Goal: Communication & Community: Answer question/provide support

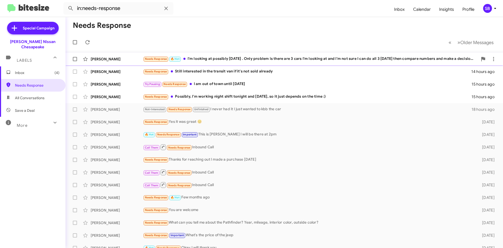
click at [242, 56] on div "Needs Response 🔥 Hot I'm looking at possibly [DATE] . Only problem is there are…" at bounding box center [310, 59] width 335 height 6
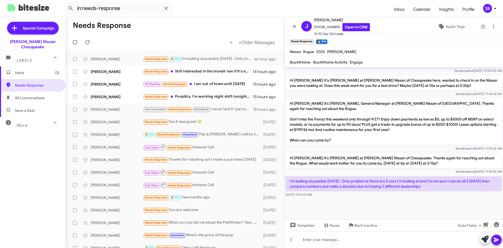
scroll to position [448, 0]
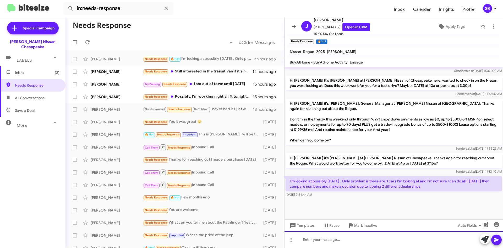
click at [349, 243] on div at bounding box center [394, 239] width 219 height 17
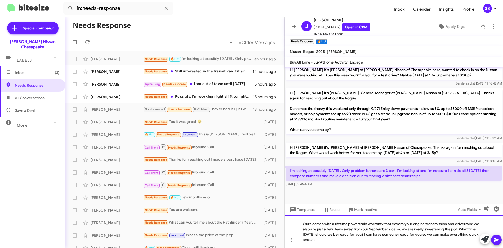
click at [327, 240] on div "Ours comes with a lifetime powertrain warranty that covers your engine transmis…" at bounding box center [394, 231] width 219 height 33
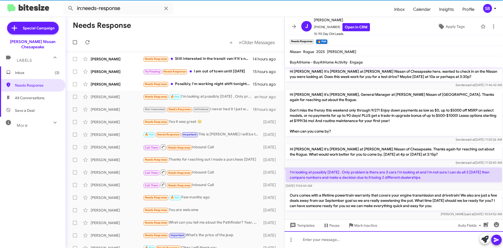
scroll to position [478, 0]
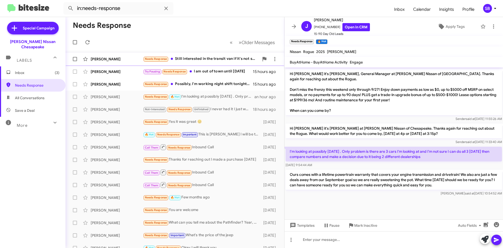
click at [222, 62] on div "Needs Response Still interested in the transit van if it's not sold already" at bounding box center [201, 59] width 116 height 6
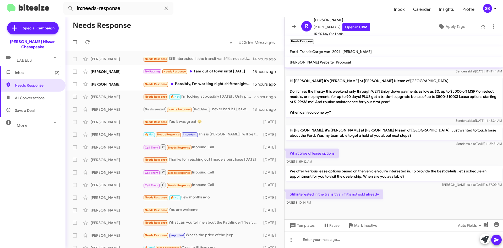
scroll to position [408, 0]
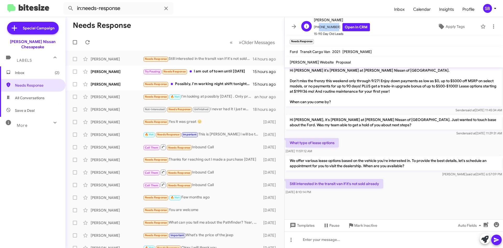
drag, startPoint x: 335, startPoint y: 25, endPoint x: 317, endPoint y: 30, distance: 18.2
click at [317, 30] on span "[PHONE_NUMBER] Open in CRM" at bounding box center [342, 27] width 56 height 8
copy span "4104309886"
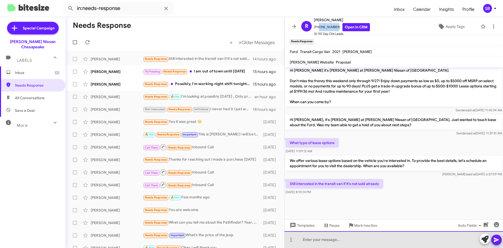
click at [334, 237] on div at bounding box center [394, 239] width 219 height 17
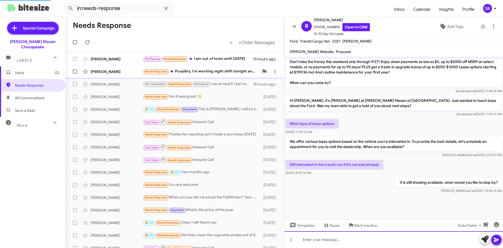
scroll to position [416, 0]
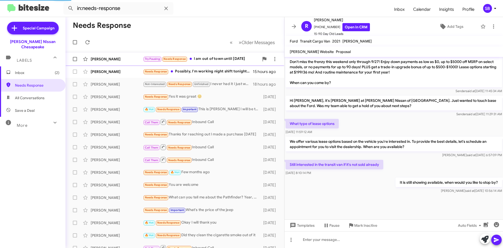
click at [219, 60] on div "Try Pausing Needs Response I am out of town until [DATE]" at bounding box center [201, 59] width 116 height 6
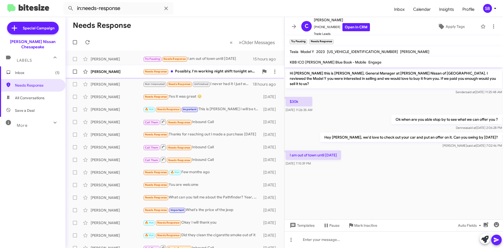
click at [207, 73] on div "Needs Response Possibly, I'm working night shift tonight and [DATE], so it just…" at bounding box center [201, 71] width 116 height 6
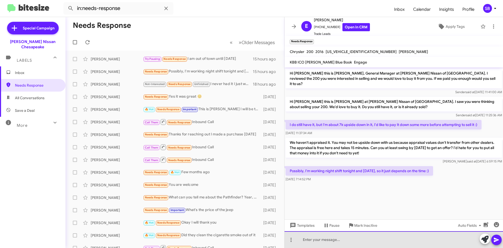
click at [321, 241] on div at bounding box center [394, 239] width 219 height 17
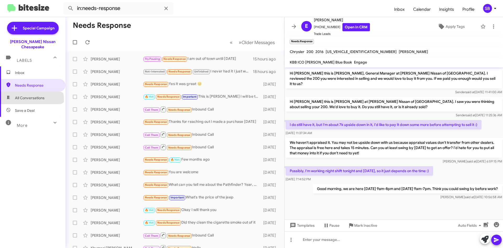
click at [31, 95] on span "All Conversations" at bounding box center [30, 97] width 30 height 5
type input "in:all-conversations"
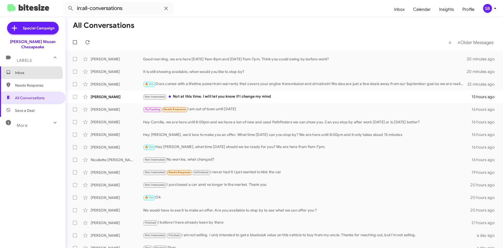
click at [30, 70] on span "Inbox" at bounding box center [33, 72] width 66 height 13
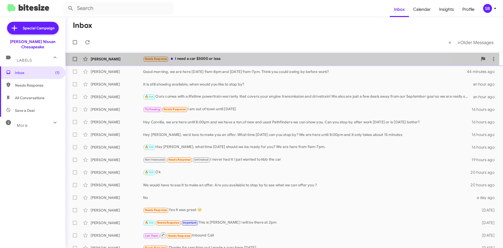
click at [209, 56] on div "Needs Response I need a car $5000 or less" at bounding box center [310, 59] width 335 height 6
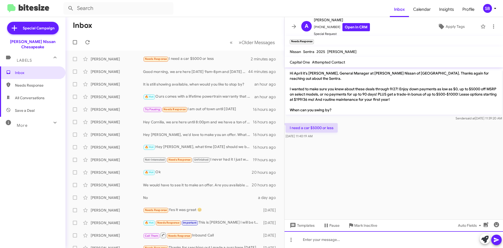
click at [326, 244] on div at bounding box center [394, 239] width 219 height 17
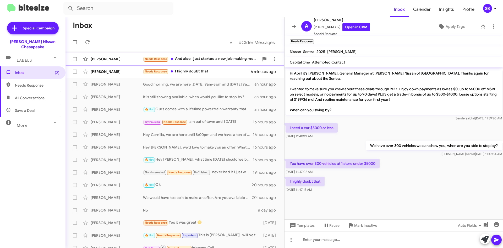
click at [198, 61] on div "Needs Response And also I just started a new job making more but I have no mone…" at bounding box center [201, 59] width 116 height 6
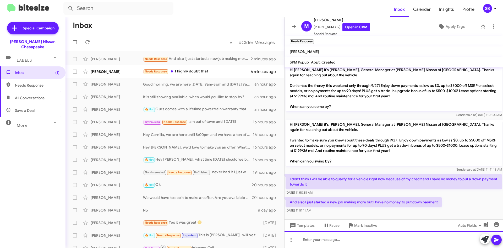
click at [341, 240] on div at bounding box center [394, 239] width 219 height 17
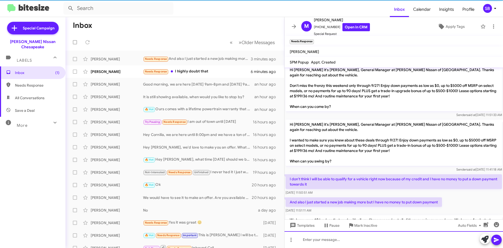
scroll to position [33, 0]
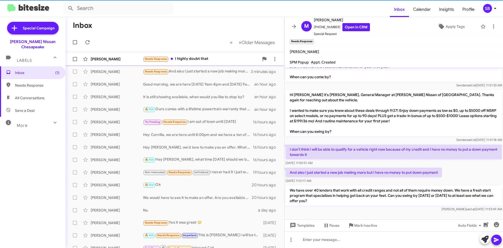
click at [202, 56] on div "[PERSON_NAME] Needs Response I highly doubt that 6 minutes ago" at bounding box center [175, 59] width 211 height 10
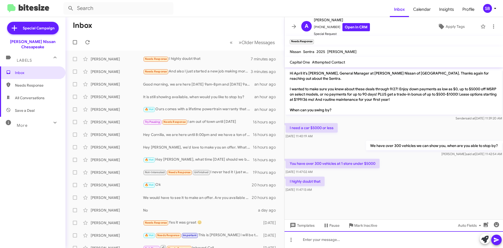
click at [346, 244] on div at bounding box center [394, 239] width 219 height 17
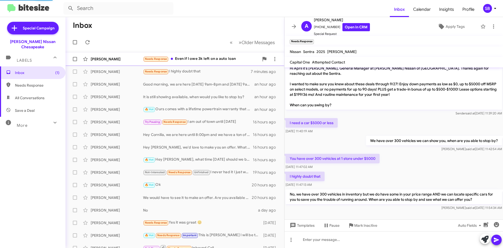
click at [203, 62] on div "[PERSON_NAME] Needs Response Even if I owe 3k left on a auto loan in a few seco…" at bounding box center [175, 59] width 211 height 10
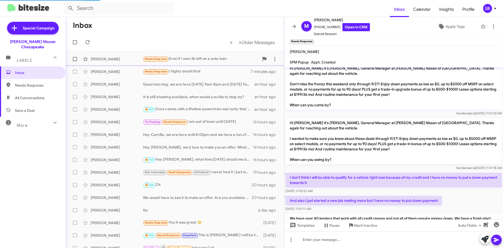
scroll to position [52, 0]
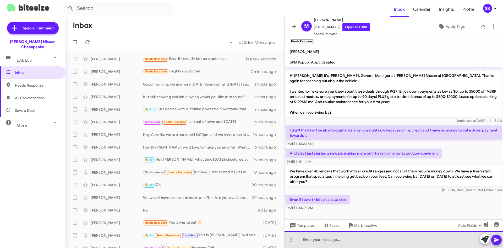
click at [331, 240] on div at bounding box center [394, 239] width 219 height 17
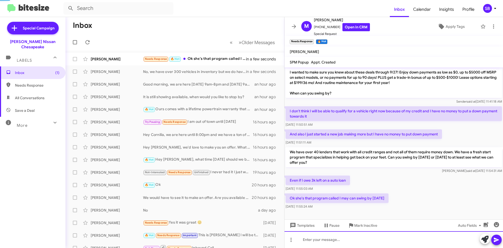
scroll to position [0, 0]
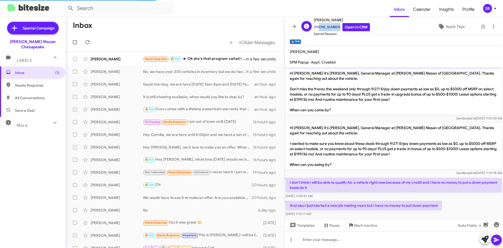
drag, startPoint x: 334, startPoint y: 27, endPoint x: 317, endPoint y: 28, distance: 17.4
click at [317, 28] on span "[PHONE_NUMBER] Open in CRM" at bounding box center [342, 27] width 56 height 8
copy span "7572913264"
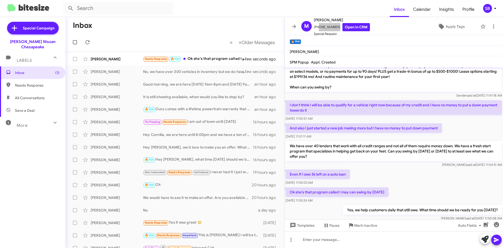
scroll to position [90, 0]
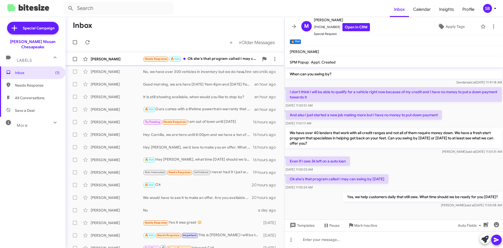
click at [224, 60] on div "Needs Response 🔥 Hot Ok she's that program called I may can swing by [DATE]" at bounding box center [201, 59] width 116 height 6
drag, startPoint x: 334, startPoint y: 26, endPoint x: 317, endPoint y: 30, distance: 16.6
click at [317, 30] on span "[PHONE_NUMBER] Open in CRM" at bounding box center [342, 27] width 56 height 8
copy span "7572913264"
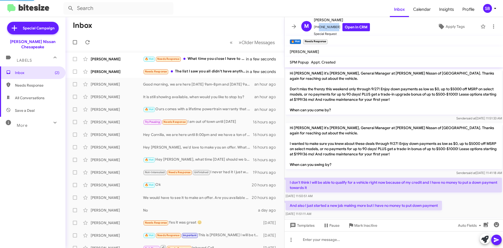
scroll to position [110, 0]
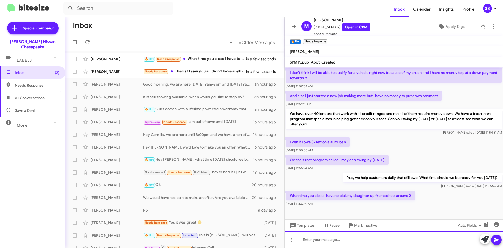
click at [353, 241] on div at bounding box center [394, 239] width 219 height 17
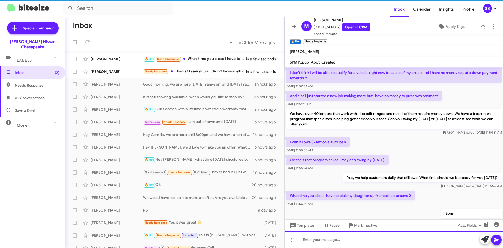
scroll to position [0, 0]
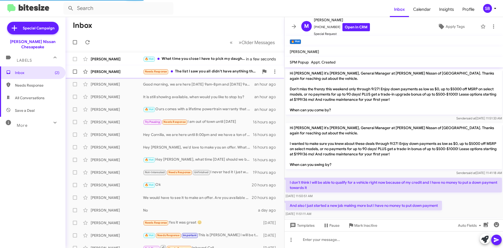
click at [214, 72] on div "Needs Response The list I saw you all didn't have anything the other day" at bounding box center [201, 71] width 116 height 6
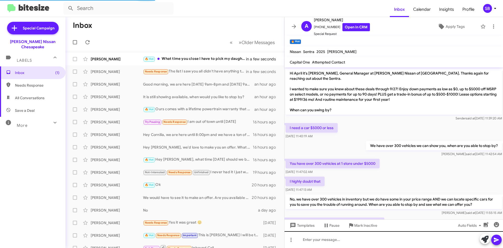
scroll to position [43, 0]
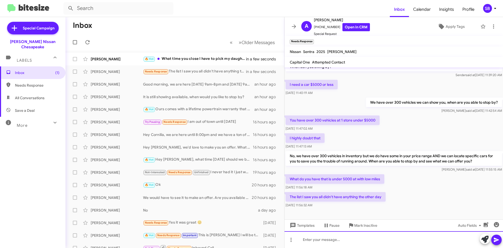
click at [335, 241] on div at bounding box center [394, 239] width 219 height 17
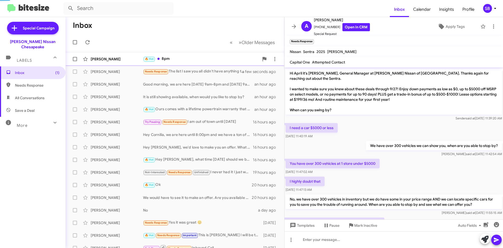
click at [198, 54] on div "[PERSON_NAME] 🔥 Hot 8pm a few seconds ago" at bounding box center [175, 59] width 211 height 10
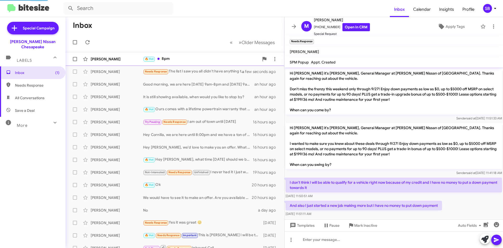
scroll to position [129, 0]
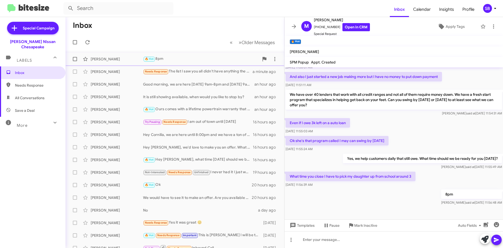
click at [187, 56] on div "🔥 Hot 8pm" at bounding box center [201, 59] width 116 height 6
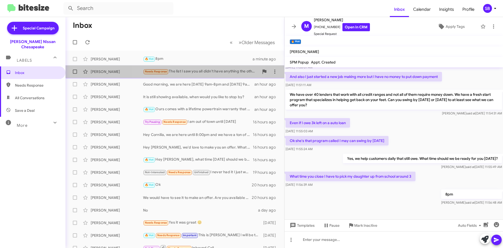
click at [201, 72] on div "Needs Response The list I saw you all didn't have anything the other day" at bounding box center [201, 71] width 116 height 6
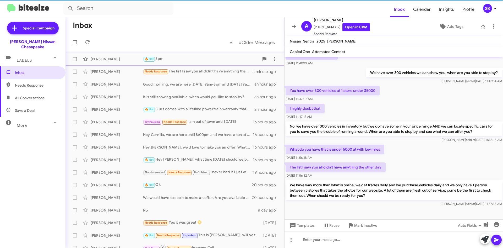
click at [201, 58] on div "🔥 Hot 8pm" at bounding box center [201, 59] width 116 height 6
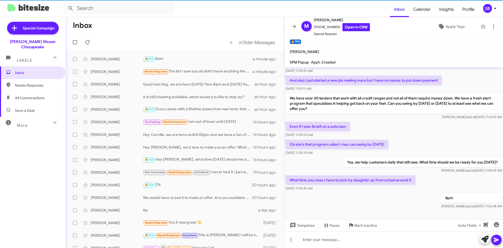
scroll to position [129, 0]
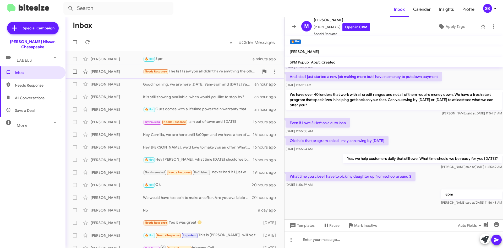
click at [184, 72] on div "Needs Response The list I saw you all didn't have anything the other day" at bounding box center [201, 71] width 116 height 6
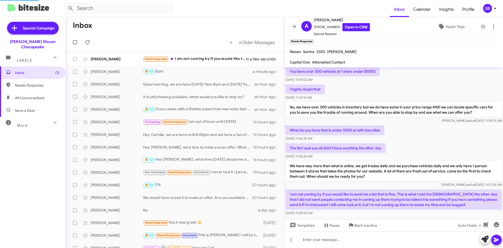
scroll to position [103, 0]
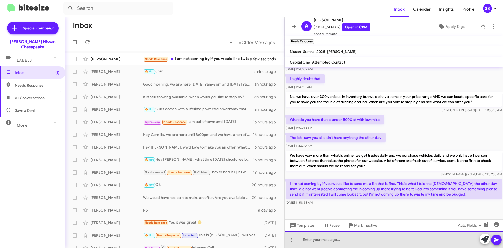
click at [335, 241] on div at bounding box center [394, 239] width 219 height 17
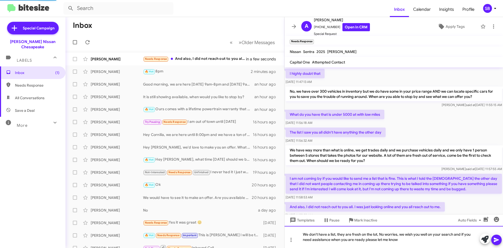
scroll to position [127, 0]
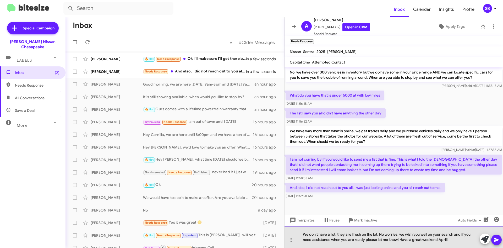
click at [455, 240] on div "We don't have a list, they are fresh on the lot, No worries, we wish you well o…" at bounding box center [394, 237] width 219 height 22
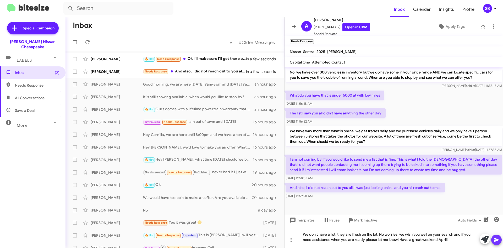
click at [495, 242] on icon at bounding box center [497, 239] width 6 height 6
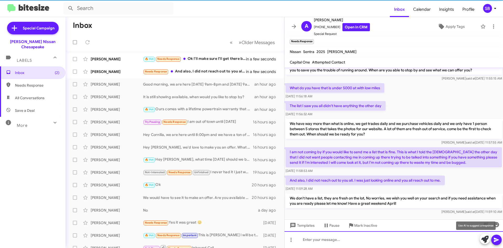
scroll to position [146, 0]
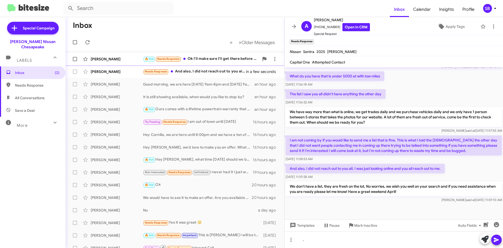
click at [205, 57] on div "🔥 Hot Needs Response Ok I'll make sure I'll get there before then" at bounding box center [201, 59] width 116 height 6
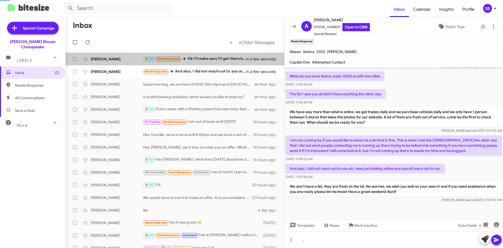
scroll to position [148, 0]
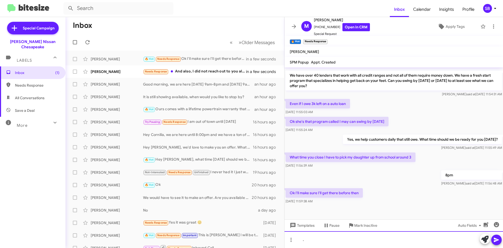
click at [354, 234] on div "." at bounding box center [394, 239] width 219 height 17
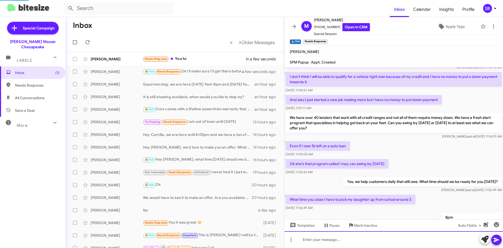
scroll to position [167, 0]
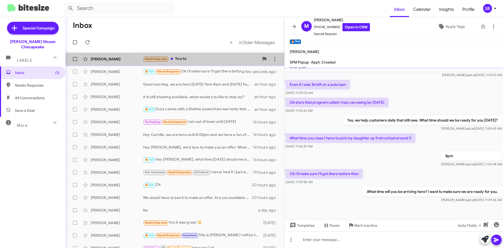
click at [201, 58] on div "Needs Response You to" at bounding box center [201, 59] width 116 height 6
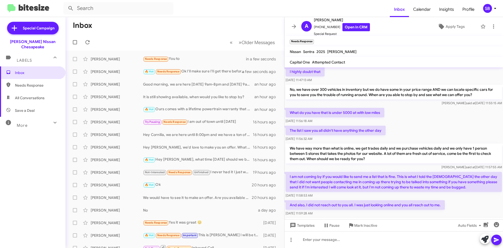
scroll to position [165, 0]
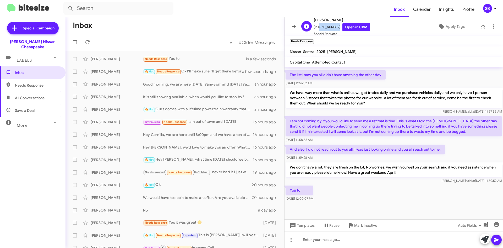
drag, startPoint x: 336, startPoint y: 25, endPoint x: 316, endPoint y: 30, distance: 20.0
click at [316, 30] on span "[PHONE_NUMBER] Open in CRM" at bounding box center [342, 27] width 56 height 8
copy span "7575828434"
click at [362, 225] on span "Mark Inactive" at bounding box center [365, 224] width 23 height 9
